Goal: Task Accomplishment & Management: Use online tool/utility

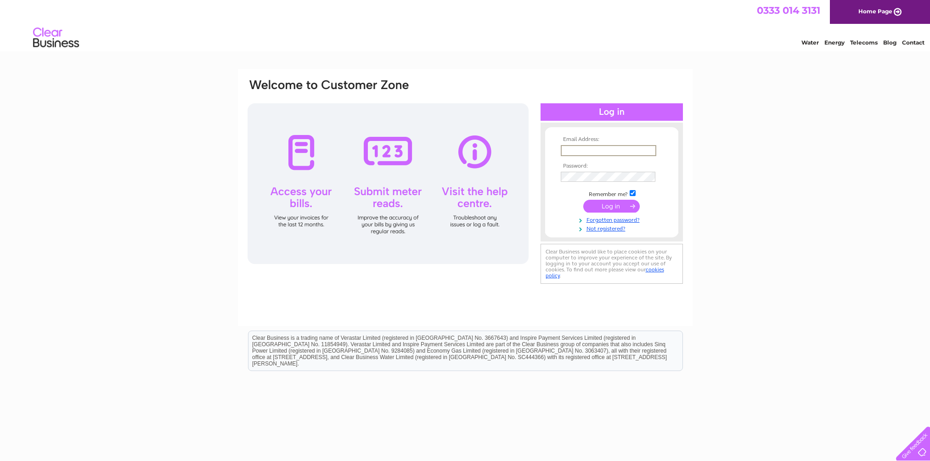
click at [573, 148] on input "text" at bounding box center [609, 150] width 96 height 11
type input "fiona.harwood@rel-group.com"
click at [601, 208] on input "submit" at bounding box center [611, 206] width 56 height 13
click at [614, 208] on input "submit" at bounding box center [611, 206] width 56 height 13
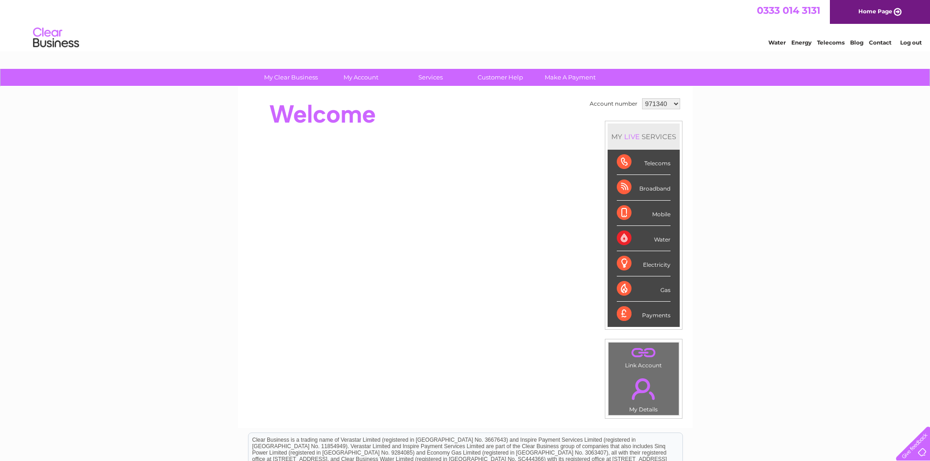
click at [674, 102] on select "971340 1102474" at bounding box center [661, 103] width 38 height 11
select select "1102474"
click at [642, 98] on select "971340 1102474" at bounding box center [661, 103] width 38 height 11
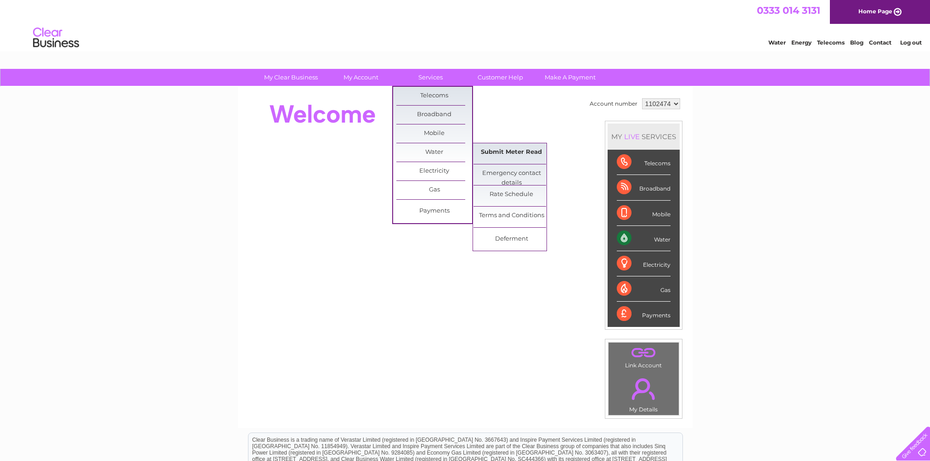
click at [502, 150] on link "Submit Meter Read" at bounding box center [511, 152] width 76 height 18
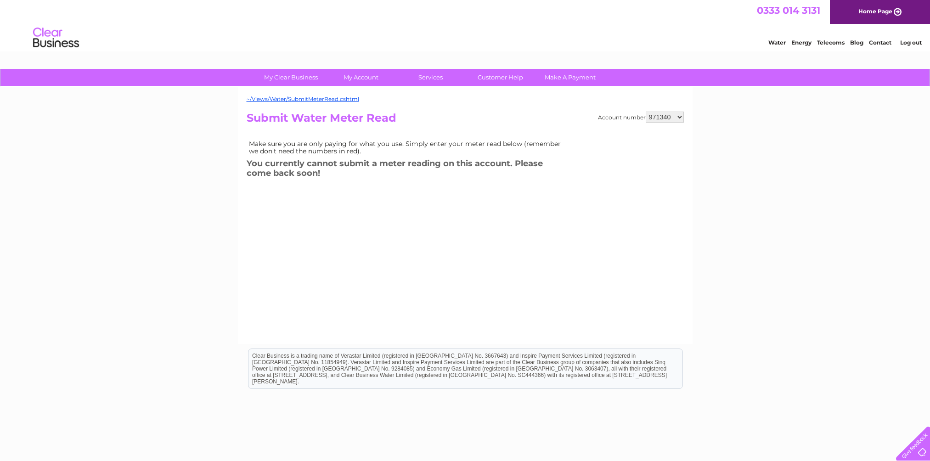
click at [679, 116] on select "971340 1102474" at bounding box center [665, 117] width 38 height 11
select select "1102474"
click at [646, 112] on select "971340 1102474" at bounding box center [665, 117] width 38 height 11
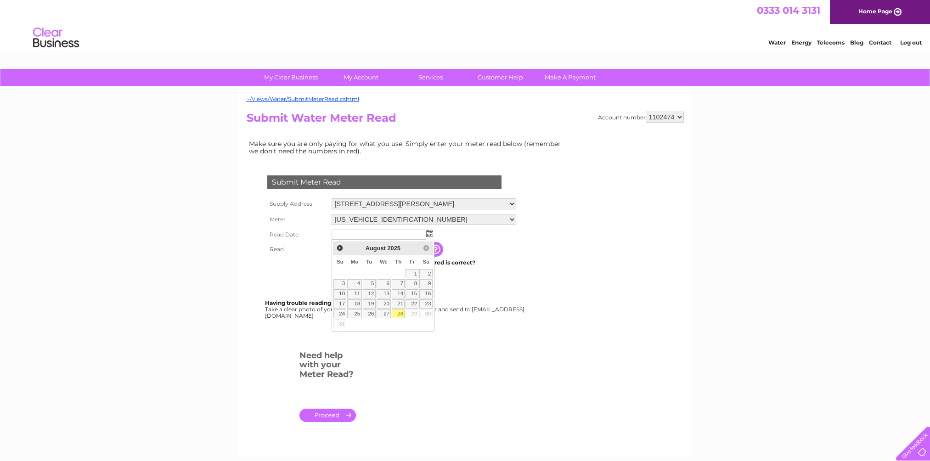
click at [397, 316] on link "28" at bounding box center [398, 313] width 13 height 9
type input "[DATE]"
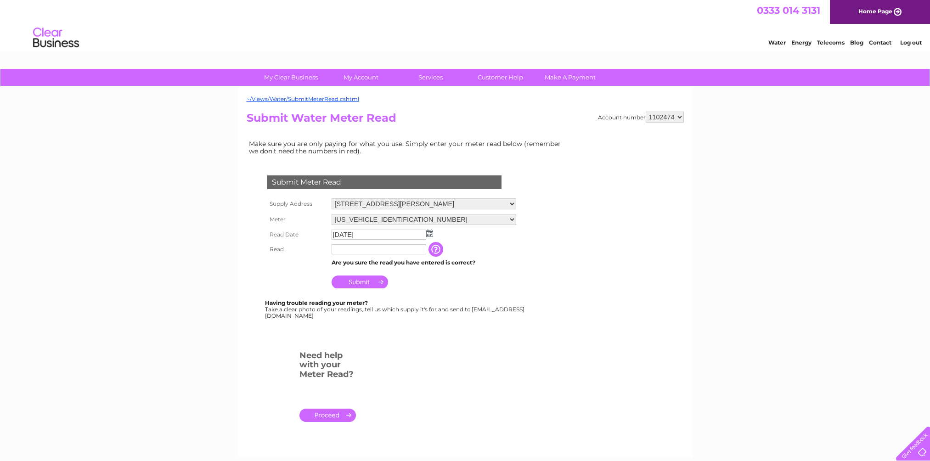
click at [333, 250] on input "text" at bounding box center [379, 249] width 95 height 10
type input "2775"
click at [361, 287] on input "Submit" at bounding box center [360, 281] width 56 height 13
